Goal: Information Seeking & Learning: Learn about a topic

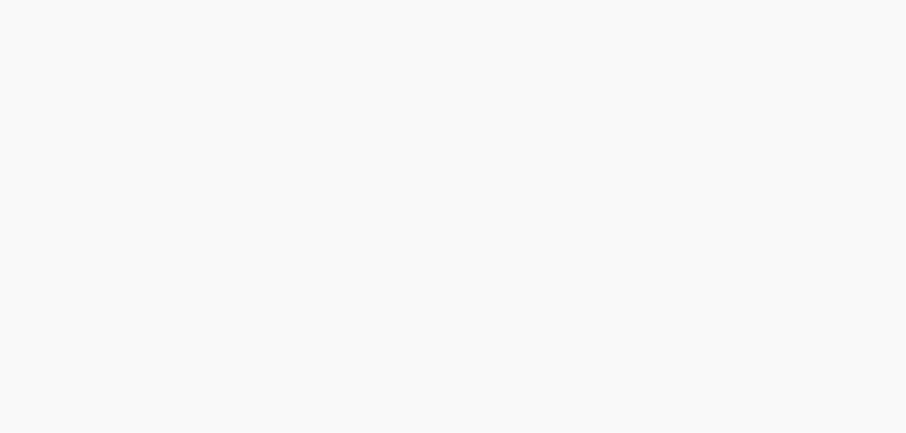
click at [472, 307] on body at bounding box center [453, 216] width 906 height 433
drag, startPoint x: 0, startPoint y: 0, endPoint x: 472, endPoint y: 307, distance: 562.7
click at [472, 307] on div "Authenticating..." at bounding box center [453, 216] width 906 height 433
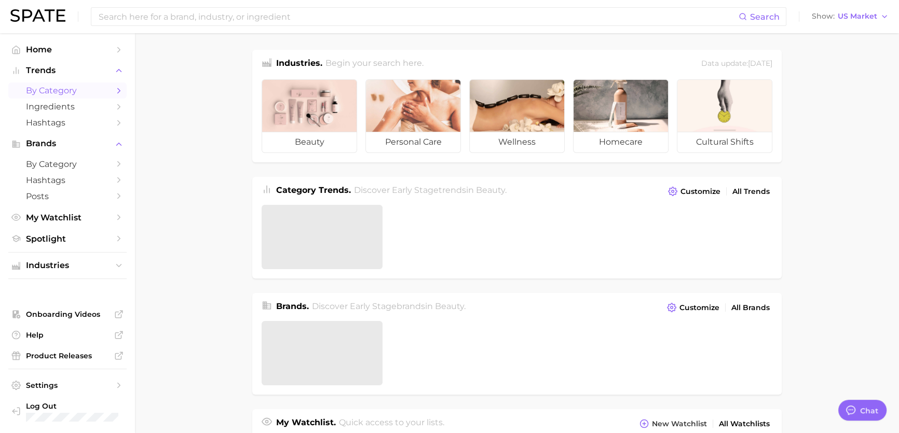
click at [74, 90] on span "by Category" at bounding box center [67, 91] width 83 height 10
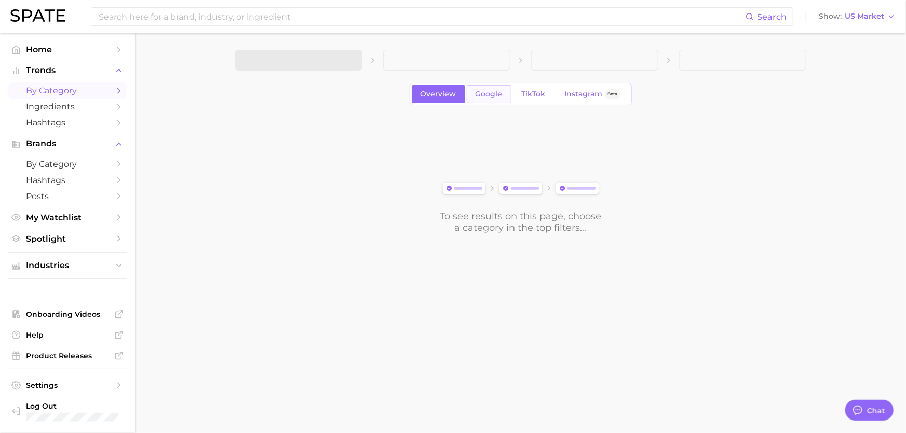
click at [484, 95] on span "Google" at bounding box center [488, 94] width 27 height 9
drag, startPoint x: 448, startPoint y: 68, endPoint x: 348, endPoint y: 75, distance: 100.4
click at [448, 68] on span at bounding box center [446, 60] width 127 height 21
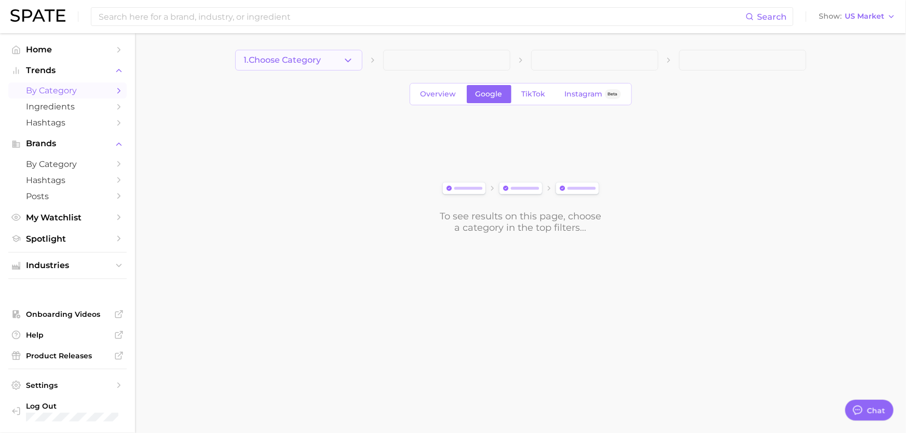
click at [348, 73] on div "1. Choose Category Overview Google TikTok Instagram Beta To see results on this…" at bounding box center [520, 142] width 571 height 184
drag, startPoint x: 344, startPoint y: 61, endPoint x: 337, endPoint y: 69, distance: 10.0
click at [343, 61] on icon "button" at bounding box center [348, 60] width 11 height 11
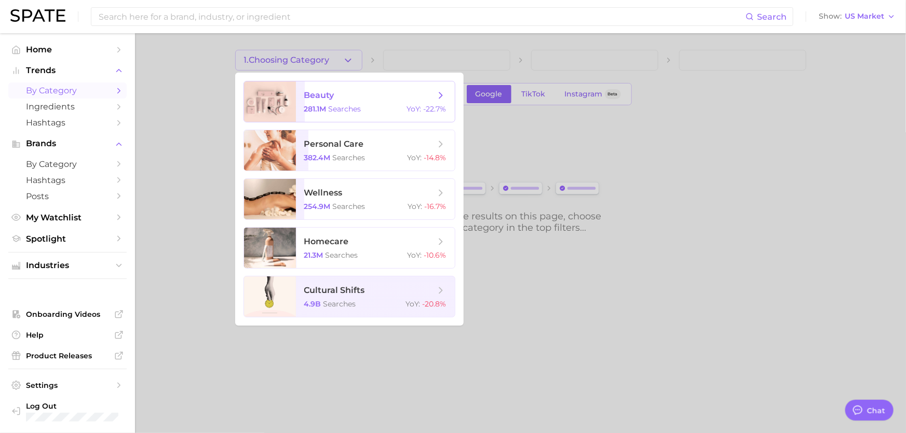
click at [316, 102] on span "beauty 281.1m searches YoY : -22.7%" at bounding box center [375, 101] width 159 height 40
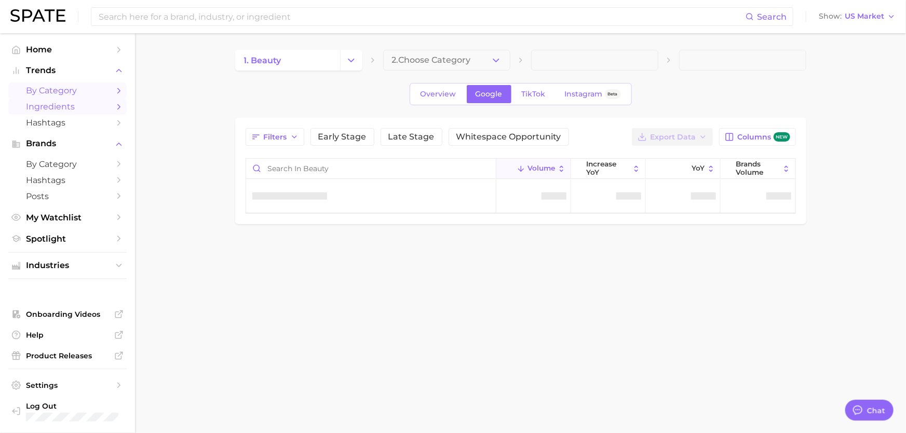
click at [73, 104] on span "Ingredients" at bounding box center [67, 107] width 83 height 10
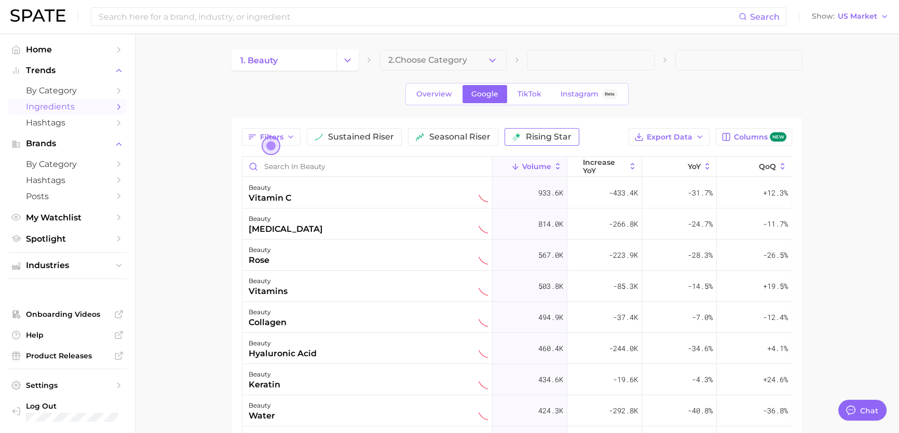
click at [526, 139] on span "rising star" at bounding box center [549, 137] width 46 height 8
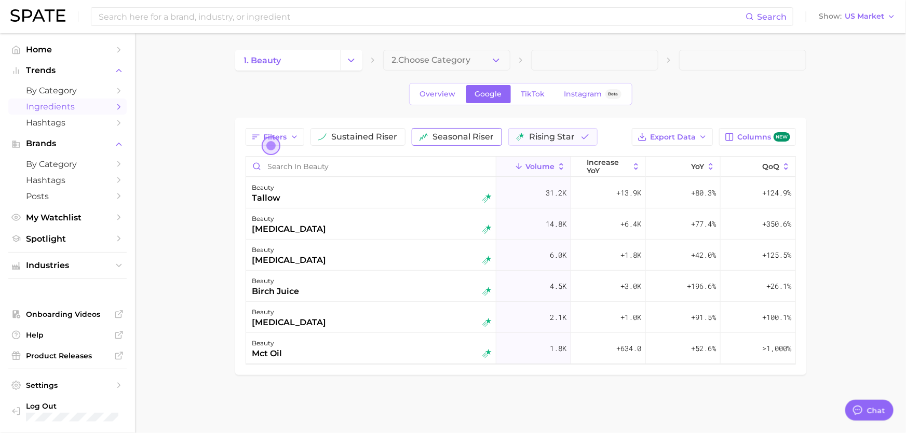
click at [444, 136] on span "seasonal riser" at bounding box center [463, 137] width 61 height 8
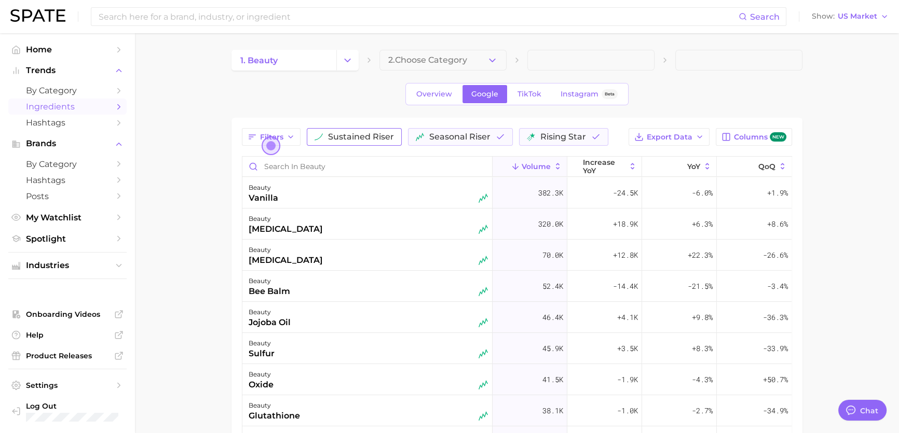
click at [335, 129] on button "sustained riser" at bounding box center [354, 137] width 95 height 18
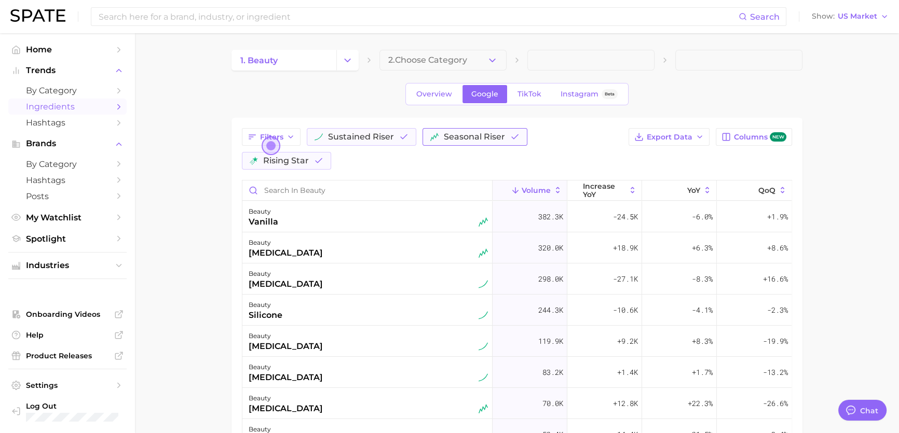
click at [452, 138] on span "seasonal riser" at bounding box center [474, 137] width 61 height 8
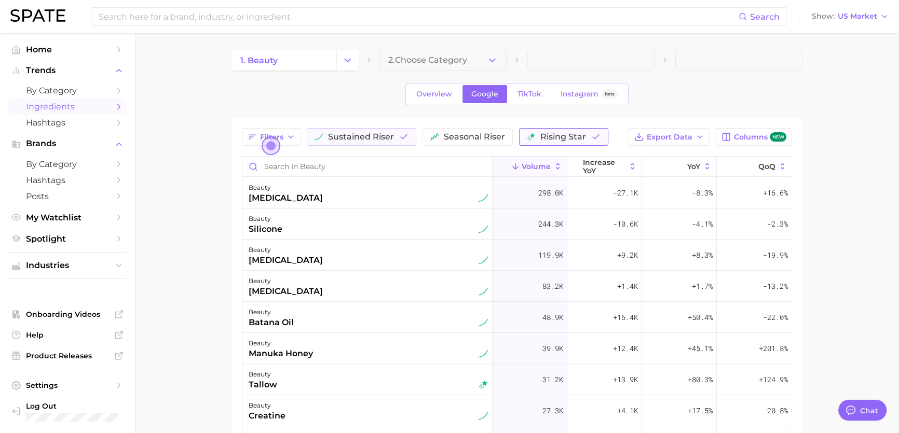
click at [553, 137] on span "rising star" at bounding box center [563, 137] width 46 height 8
click at [550, 136] on span "rising star" at bounding box center [563, 137] width 46 height 8
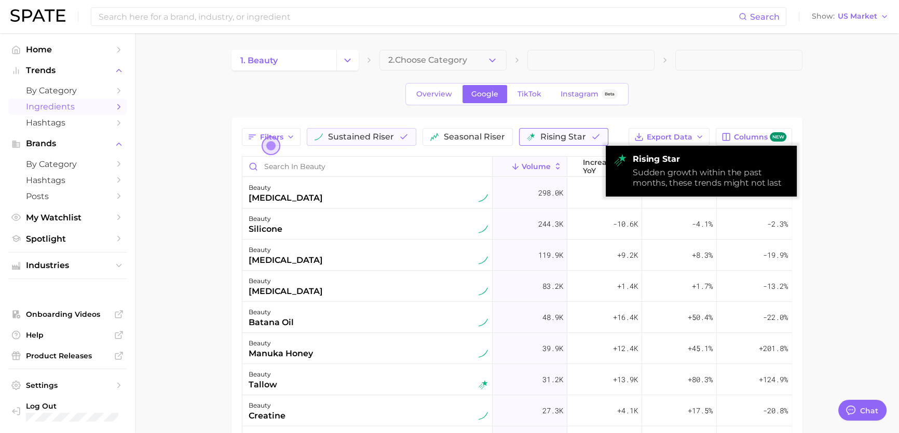
click at [542, 138] on span "rising star" at bounding box center [563, 137] width 46 height 8
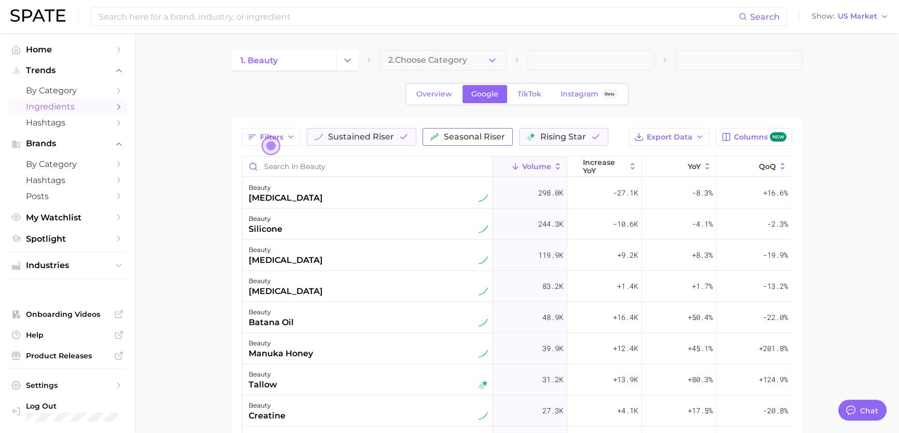
click at [462, 133] on span "seasonal riser" at bounding box center [474, 137] width 61 height 8
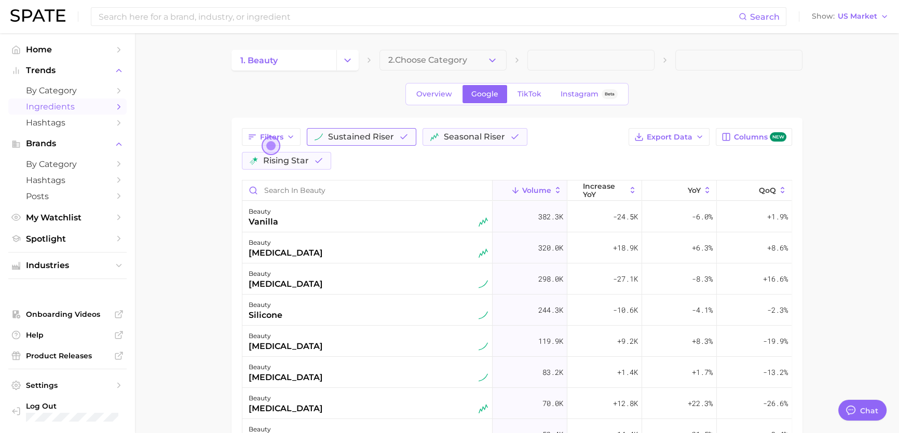
click at [383, 136] on span "sustained riser" at bounding box center [361, 137] width 66 height 8
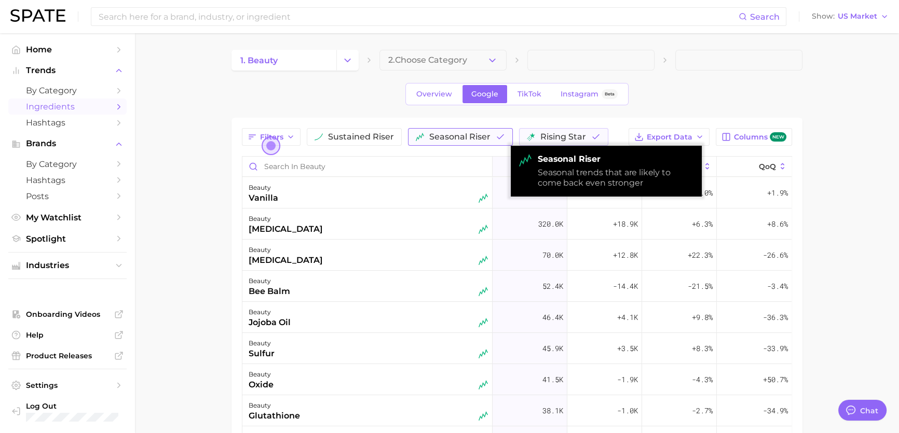
click at [478, 136] on span "seasonal riser" at bounding box center [459, 137] width 61 height 8
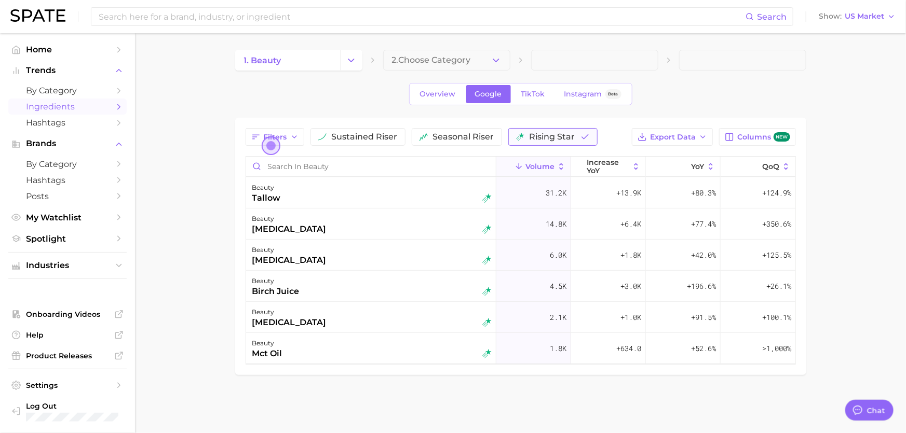
click at [538, 136] on span "rising star" at bounding box center [552, 137] width 46 height 8
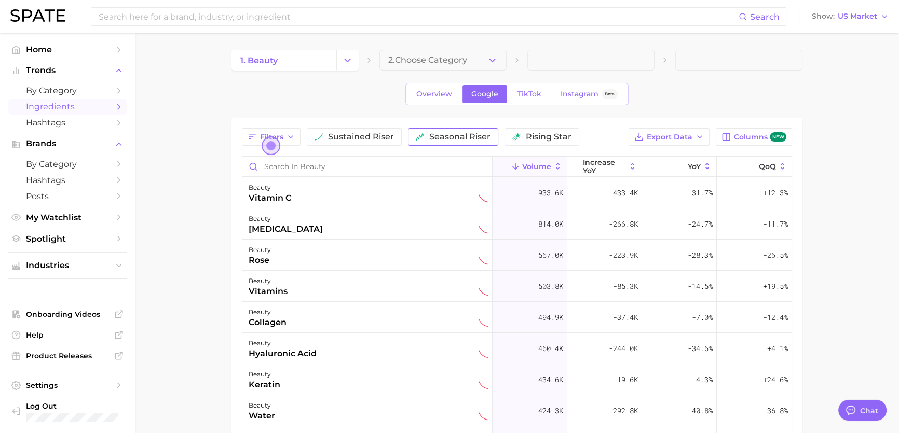
click at [444, 139] on span "seasonal riser" at bounding box center [459, 137] width 61 height 8
click at [363, 135] on span "sustained riser" at bounding box center [361, 137] width 66 height 8
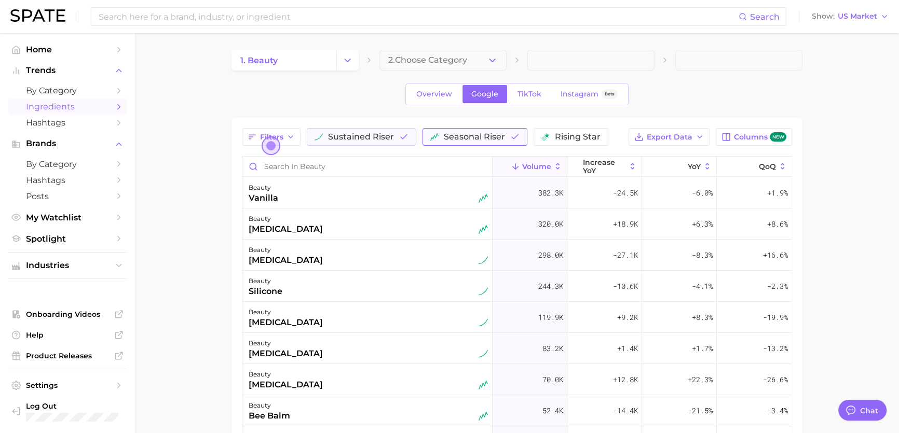
click at [453, 138] on span "seasonal riser" at bounding box center [474, 137] width 61 height 8
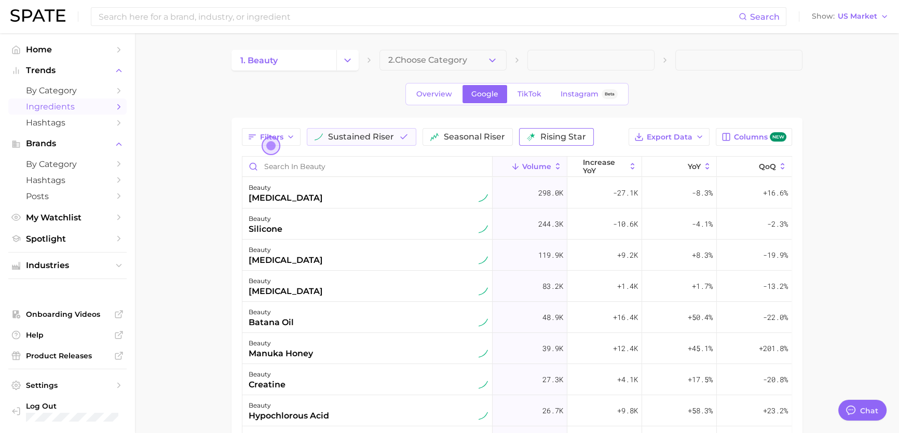
click at [560, 139] on span "rising star" at bounding box center [563, 137] width 46 height 8
click at [337, 105] on div "1. beauty 2. Choose Category Overview Google TikTok Instagram Beta Filters sust…" at bounding box center [516, 325] width 571 height 550
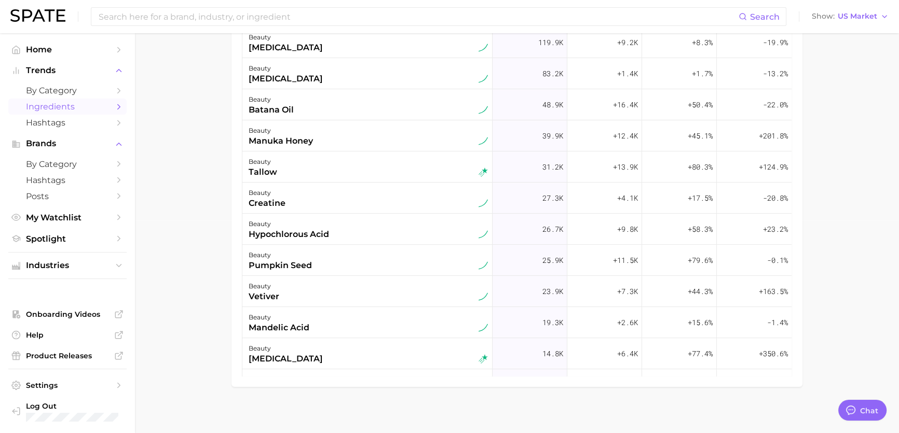
scroll to position [218, 0]
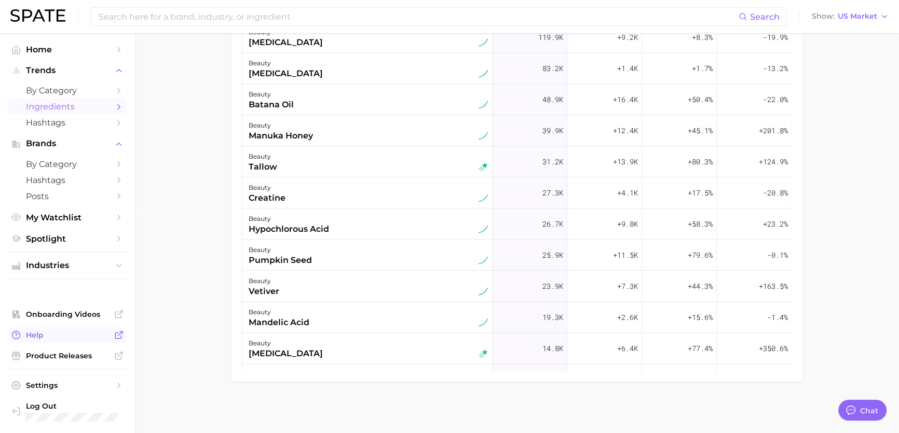
click at [49, 339] on span "Help" at bounding box center [67, 335] width 83 height 9
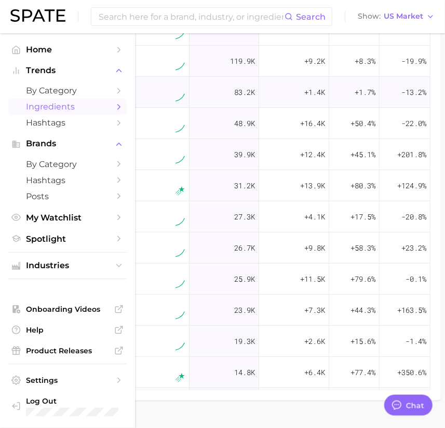
type textarea "x"
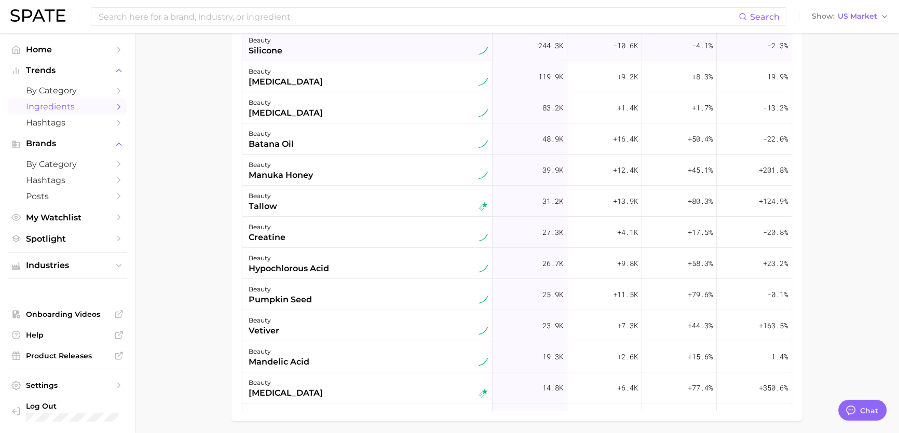
scroll to position [0, 0]
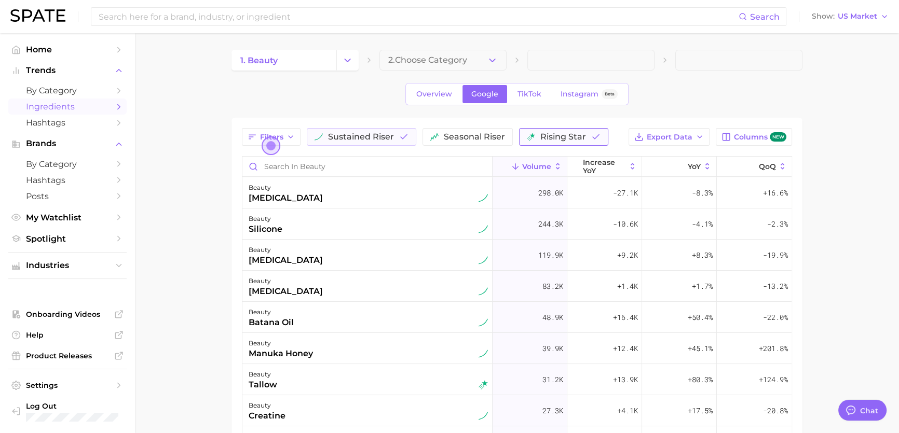
drag, startPoint x: 549, startPoint y: 133, endPoint x: 528, endPoint y: 139, distance: 21.9
click at [549, 134] on span "rising star" at bounding box center [563, 137] width 46 height 8
click at [389, 136] on span "sustained riser" at bounding box center [361, 137] width 66 height 8
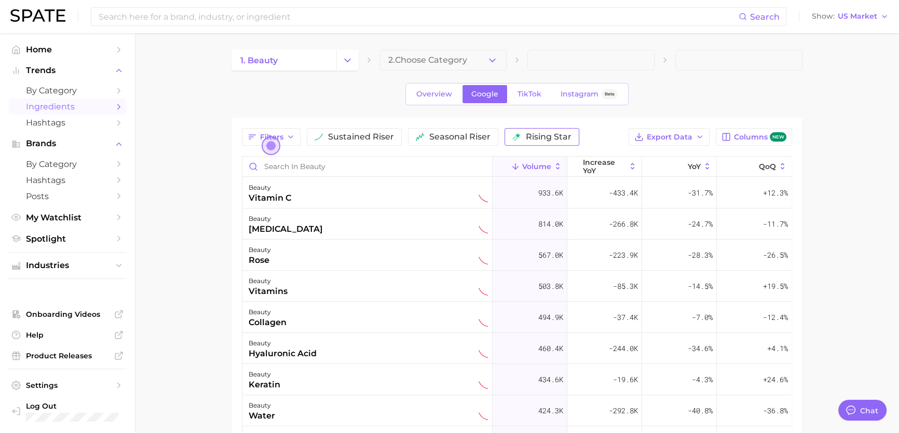
click at [539, 134] on span "rising star" at bounding box center [549, 137] width 46 height 8
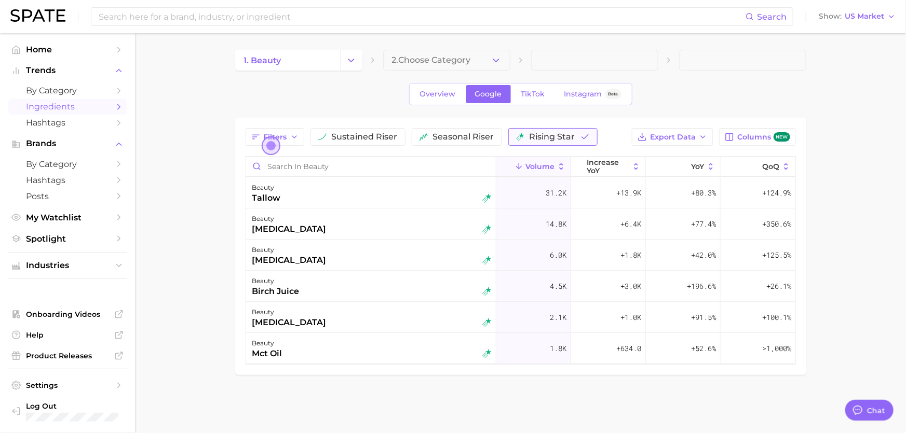
click at [529, 138] on span "rising star" at bounding box center [552, 137] width 46 height 8
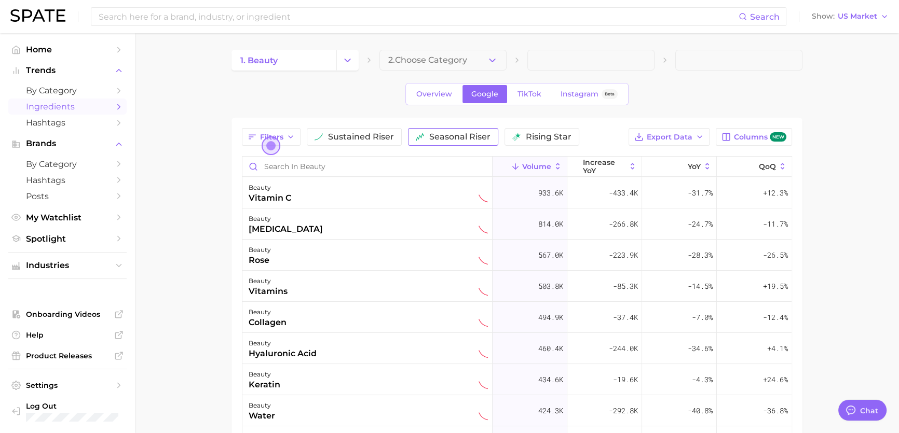
click at [474, 135] on span "seasonal riser" at bounding box center [459, 137] width 61 height 8
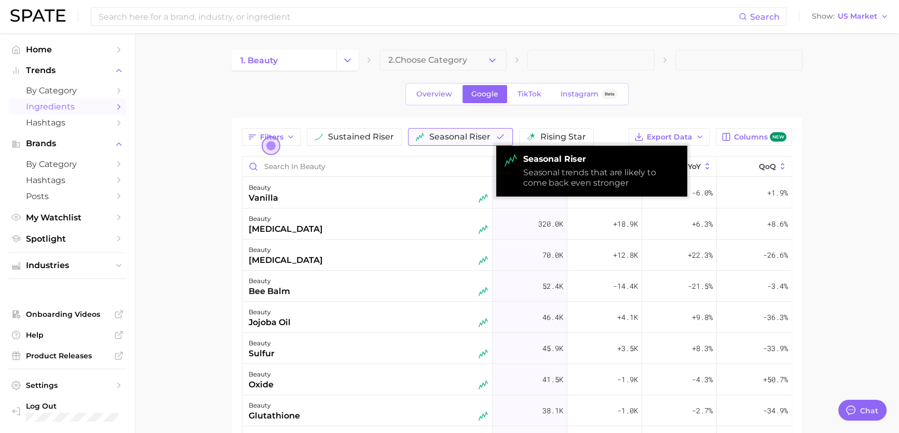
click at [474, 135] on span "seasonal riser" at bounding box center [459, 137] width 61 height 8
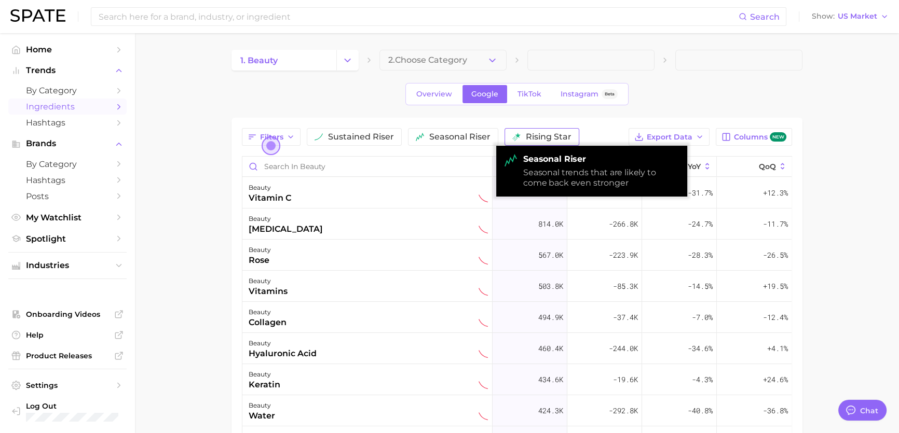
click at [547, 133] on span "rising star" at bounding box center [549, 137] width 46 height 8
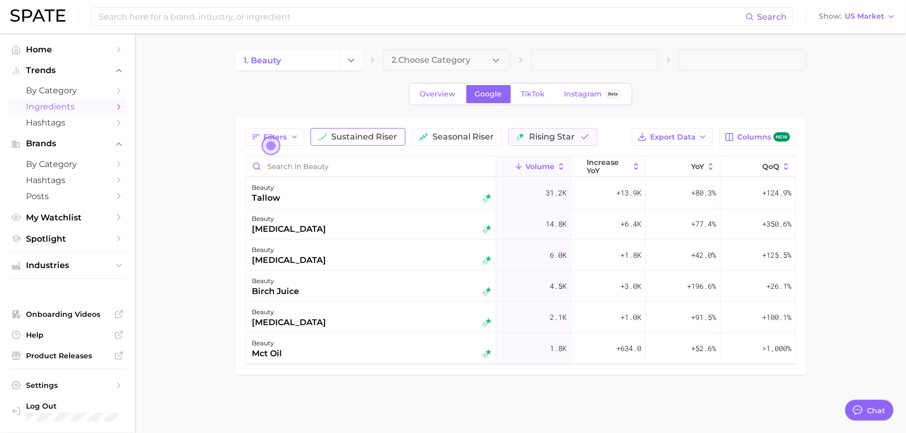
click at [353, 133] on span "sustained riser" at bounding box center [365, 137] width 66 height 8
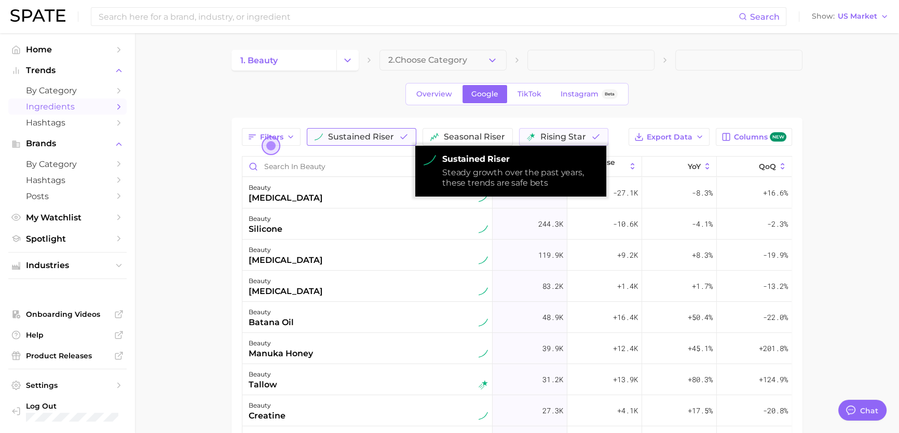
click at [361, 133] on span "sustained riser" at bounding box center [361, 137] width 66 height 8
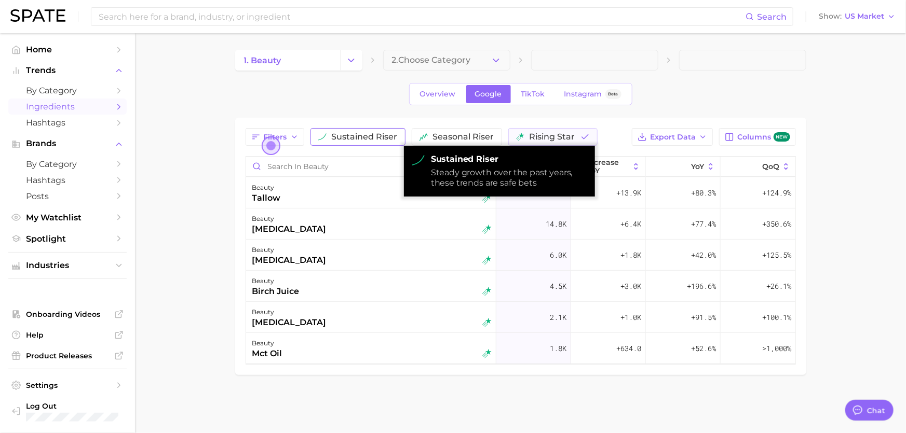
click at [382, 138] on span "sustained riser" at bounding box center [365, 137] width 66 height 8
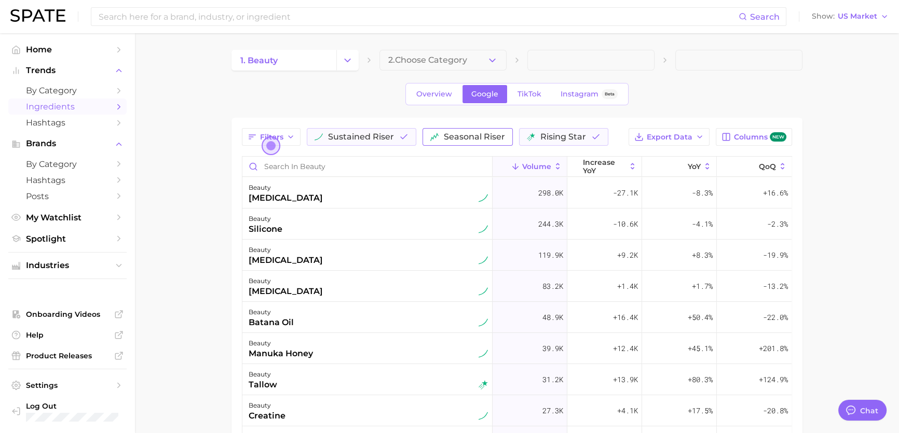
drag, startPoint x: 555, startPoint y: 132, endPoint x: 472, endPoint y: 137, distance: 83.7
click at [555, 133] on span "rising star" at bounding box center [563, 137] width 46 height 8
click at [371, 134] on span "sustained riser" at bounding box center [361, 137] width 66 height 8
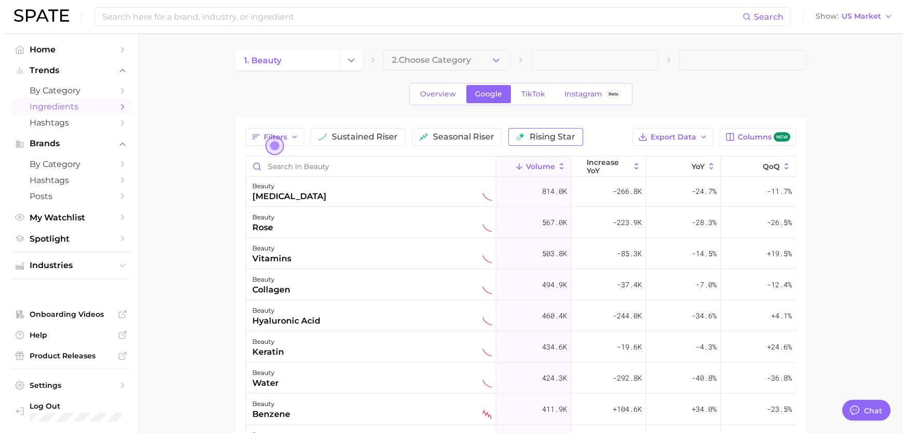
scroll to position [47, 0]
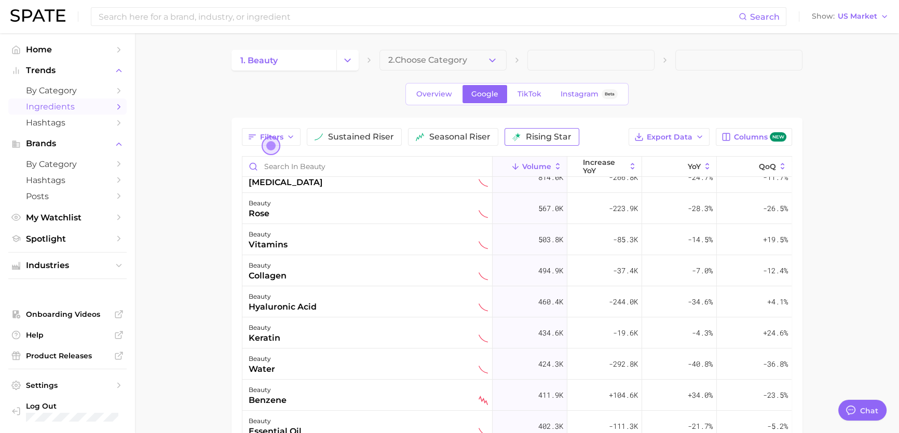
click at [547, 134] on span "rising star" at bounding box center [549, 137] width 46 height 8
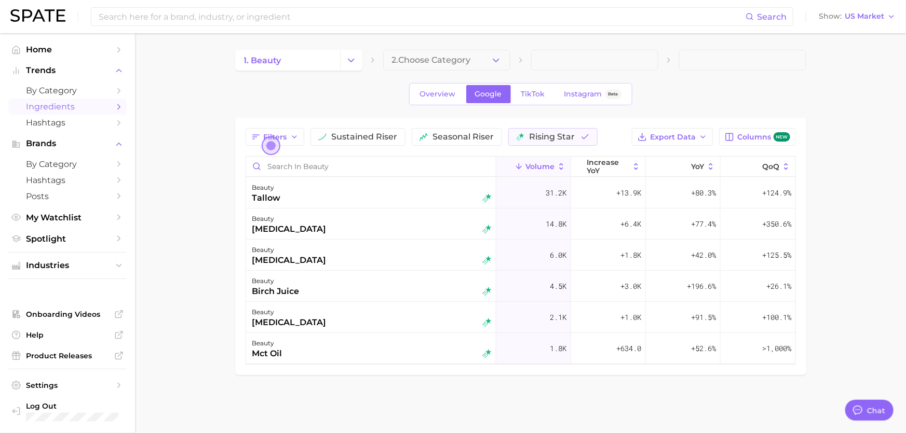
click at [221, 109] on main "1. beauty 2. Choose Category Overview Google TikTok Instagram Beta Filters sust…" at bounding box center [520, 230] width 771 height 394
